Goal: Communication & Community: Ask a question

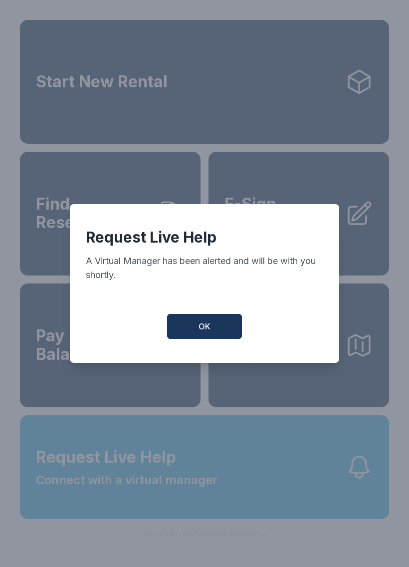
click at [216, 320] on button "OK" at bounding box center [204, 326] width 75 height 25
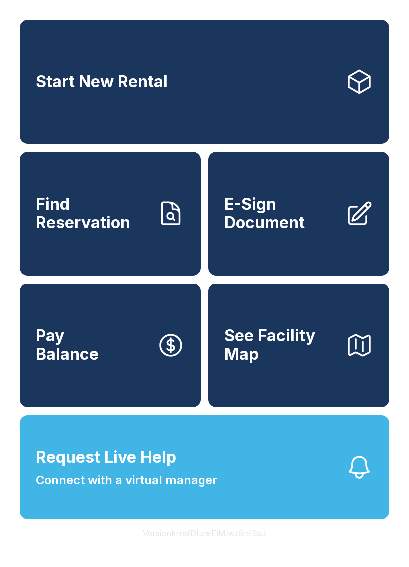
click at [270, 491] on button "Request Live Help Connect with a virtual manager" at bounding box center [204, 467] width 369 height 104
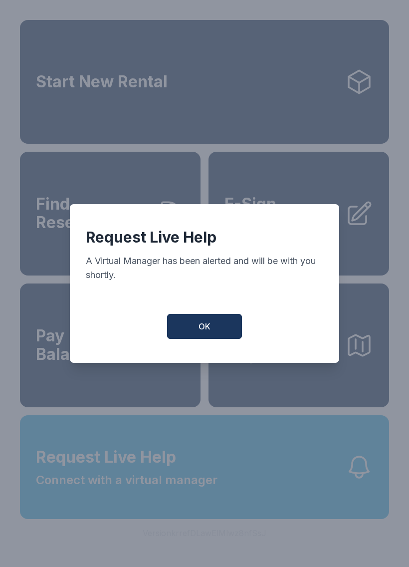
click at [238, 335] on button "OK" at bounding box center [204, 326] width 75 height 25
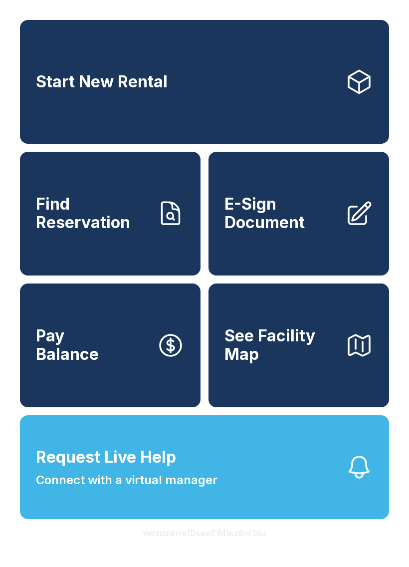
click at [227, 503] on button "Request Live Help Connect with a virtual manager" at bounding box center [204, 467] width 369 height 104
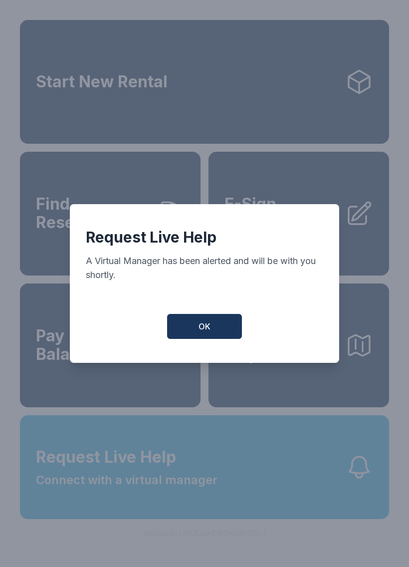
click at [203, 331] on span "OK" at bounding box center [205, 326] width 12 height 12
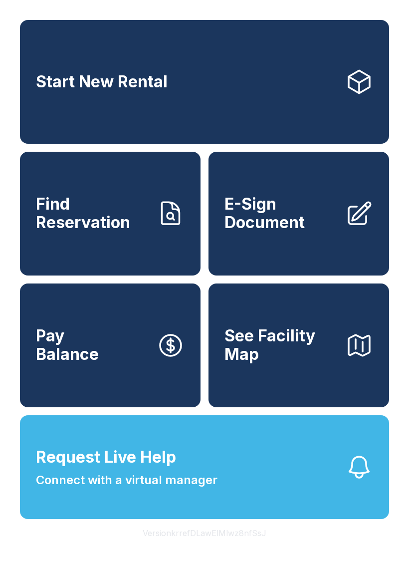
click at [199, 326] on button "Pay Balance" at bounding box center [110, 346] width 181 height 124
click at [146, 469] on span "Request Live Help" at bounding box center [106, 457] width 140 height 24
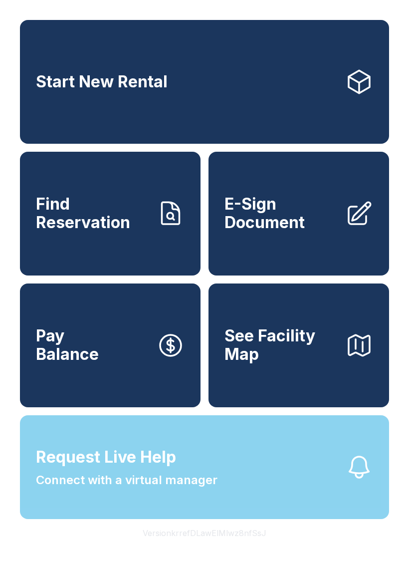
click at [146, 486] on div "Request Live Help A Virtual Manager has been alerted and will be with you short…" at bounding box center [204, 283] width 409 height 567
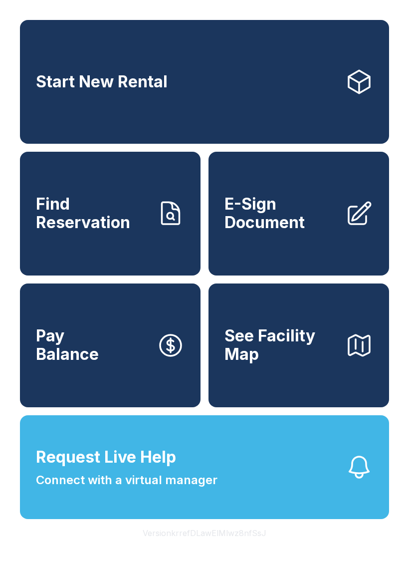
click at [169, 469] on span "Request Live Help" at bounding box center [106, 457] width 140 height 24
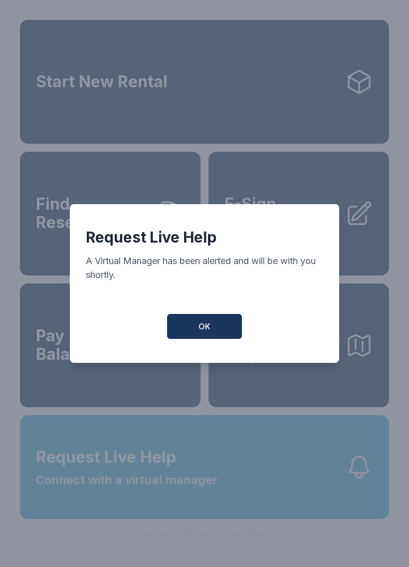
click at [202, 339] on button "OK" at bounding box center [204, 326] width 75 height 25
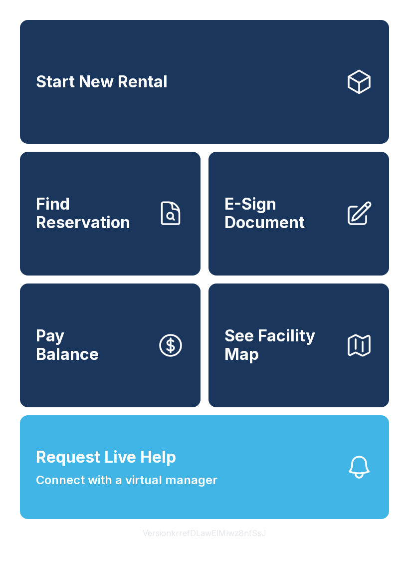
click at [155, 489] on span "Request Live Help Connect with a virtual manager" at bounding box center [127, 467] width 182 height 44
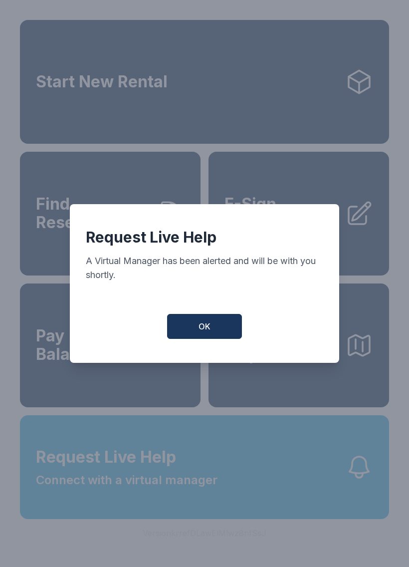
click at [184, 329] on button "OK" at bounding box center [204, 326] width 75 height 25
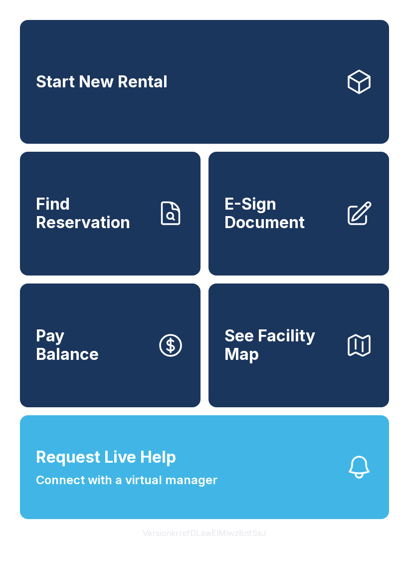
click at [253, 497] on button "Request Live Help Connect with a virtual manager" at bounding box center [204, 467] width 369 height 104
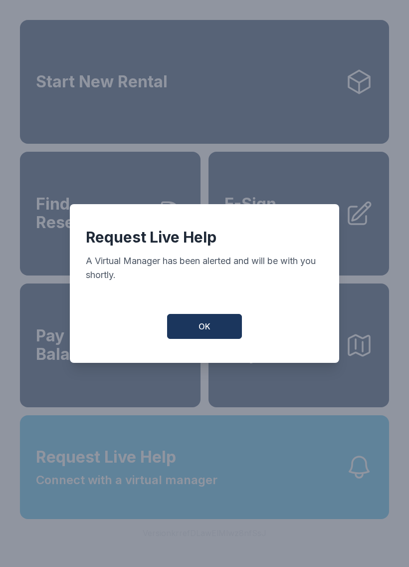
click at [210, 328] on span "OK" at bounding box center [205, 326] width 12 height 12
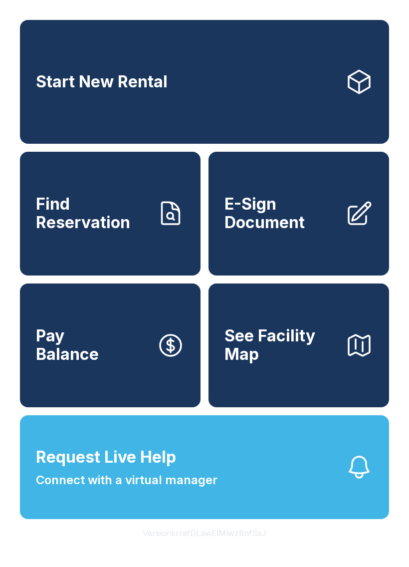
click at [222, 502] on button "Request Live Help Connect with a virtual manager" at bounding box center [204, 467] width 369 height 104
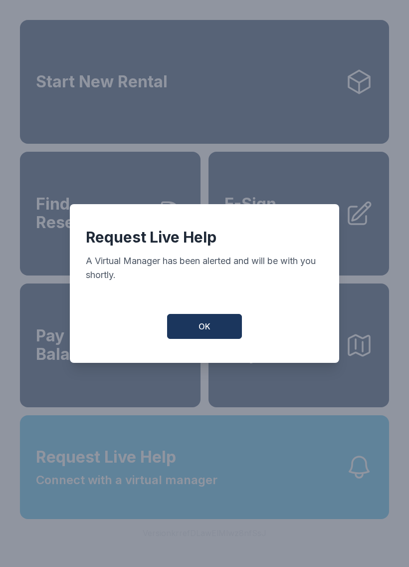
click at [199, 331] on span "OK" at bounding box center [205, 326] width 12 height 12
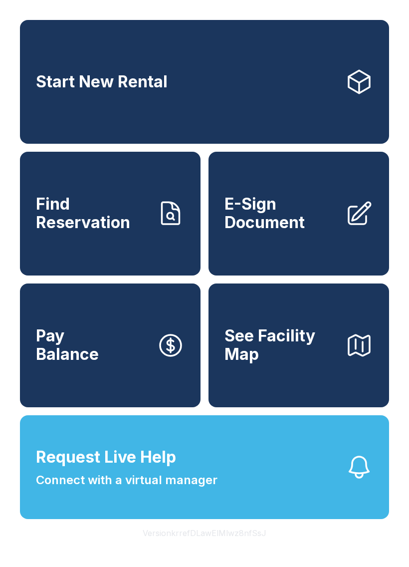
click at [202, 489] on span "Connect with a virtual manager" at bounding box center [127, 480] width 182 height 18
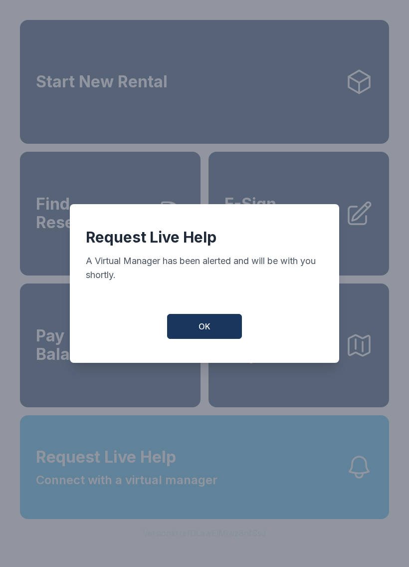
click at [210, 339] on button "OK" at bounding box center [204, 326] width 75 height 25
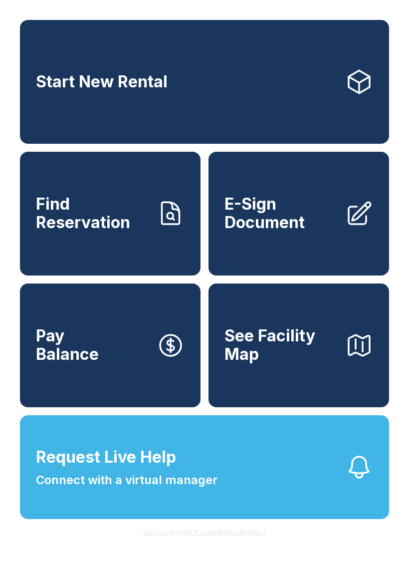
click at [201, 484] on span "Request Live Help Connect with a virtual manager" at bounding box center [127, 467] width 182 height 44
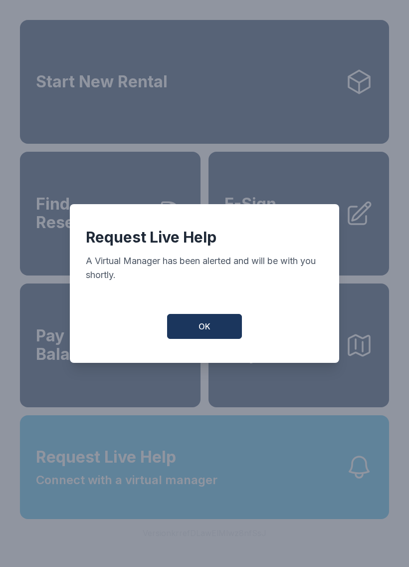
click at [208, 332] on span "OK" at bounding box center [205, 326] width 12 height 12
